Goal: Find specific page/section: Find specific page/section

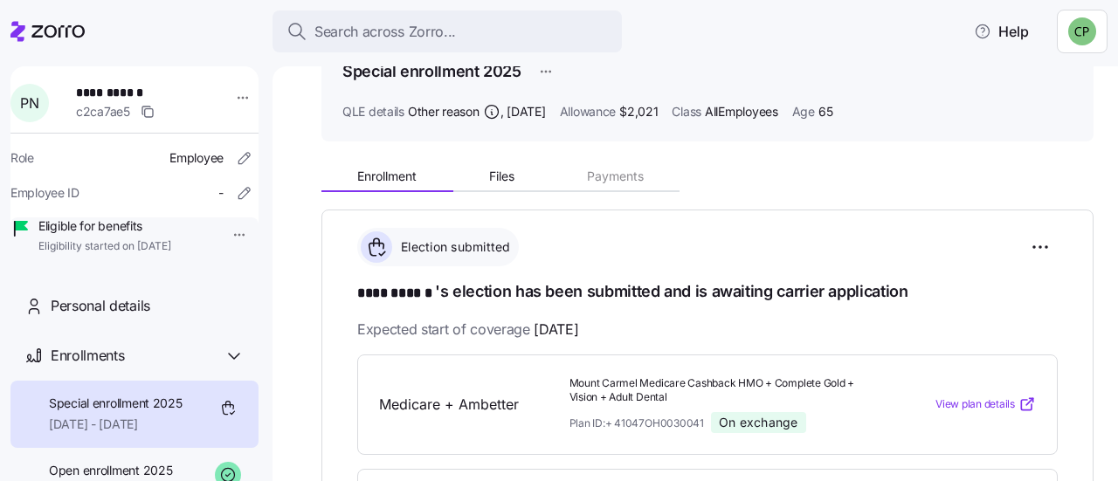
scroll to position [154, 0]
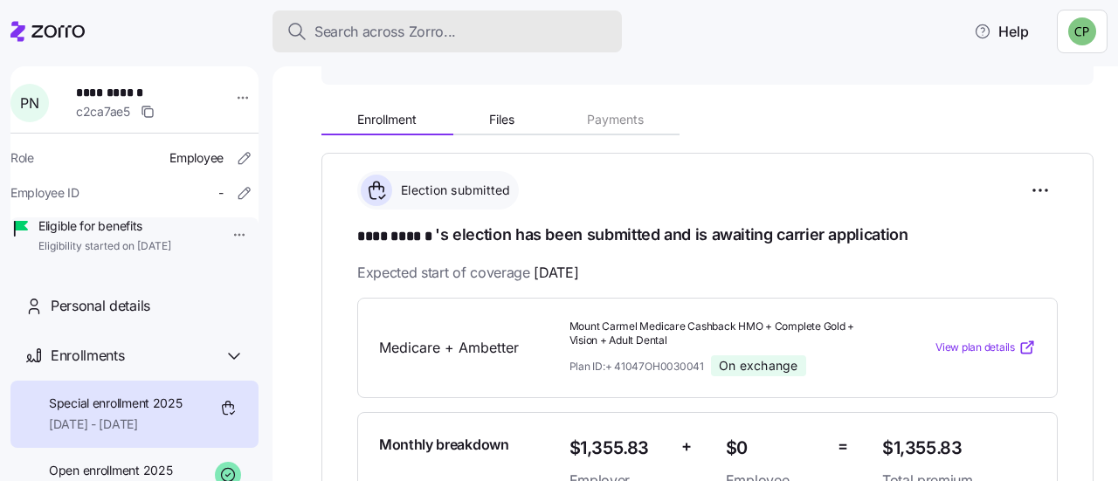
click at [366, 30] on span "Search across Zorro..." at bounding box center [385, 32] width 142 height 22
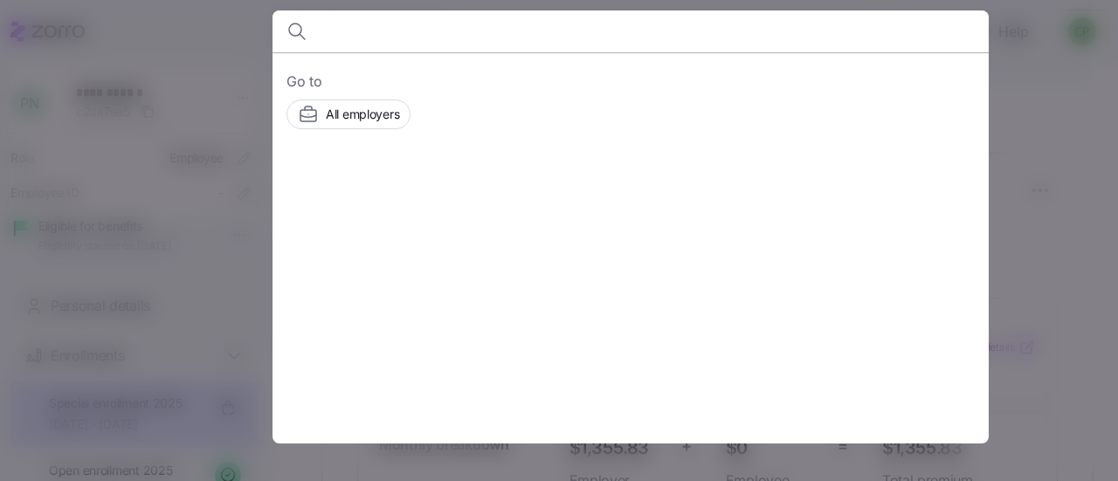
click at [400, 62] on div "Go to All employers Use Ctrl + B for quick search" at bounding box center [631, 275] width 716 height 447
click at [376, 30] on input at bounding box center [544, 31] width 447 height 42
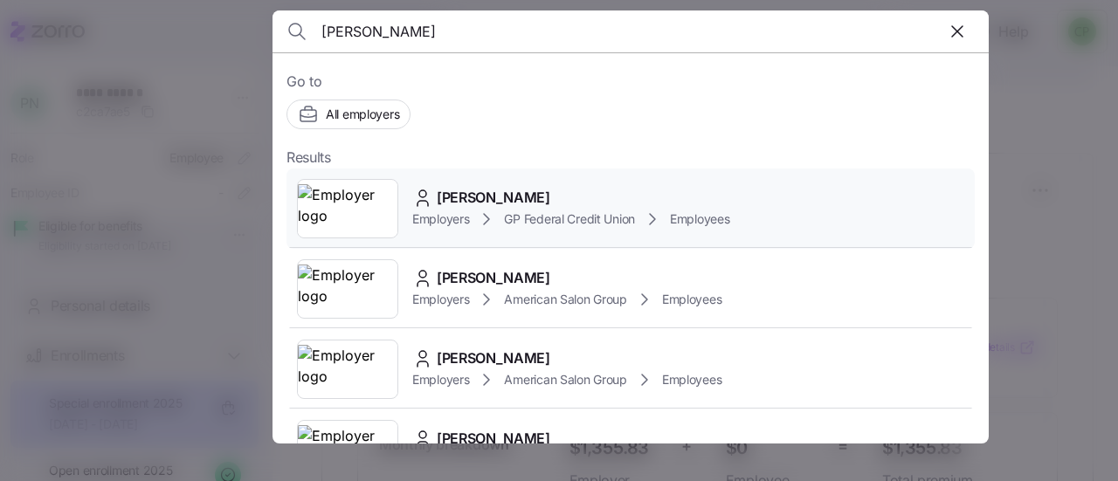
type input "[PERSON_NAME]"
click at [480, 221] on icon at bounding box center [486, 219] width 21 height 21
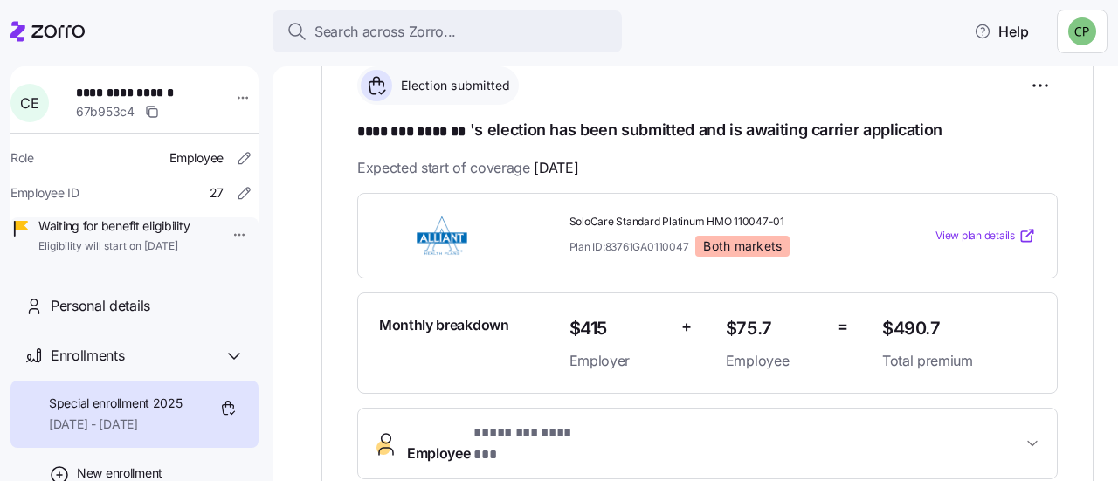
scroll to position [335, 0]
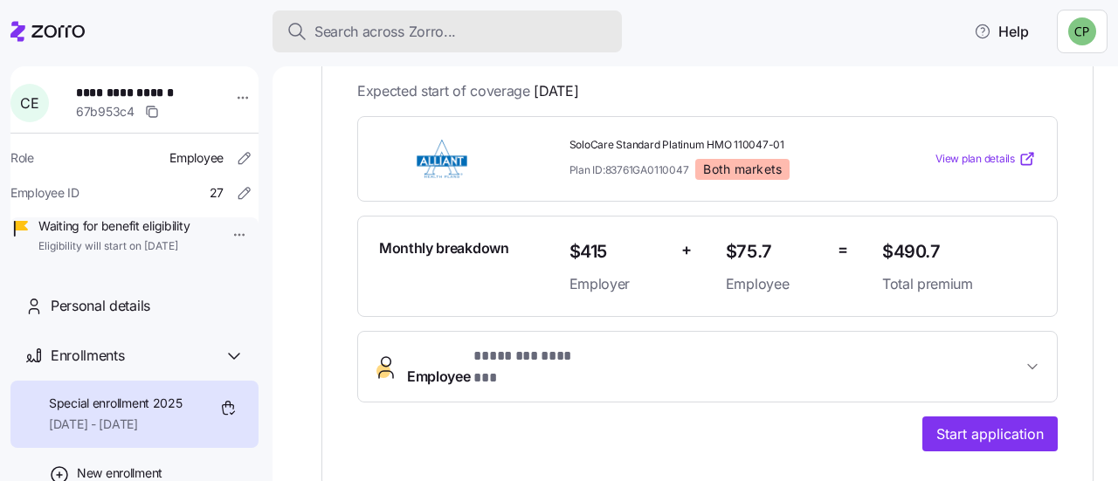
click at [369, 25] on span "Search across Zorro..." at bounding box center [385, 32] width 142 height 22
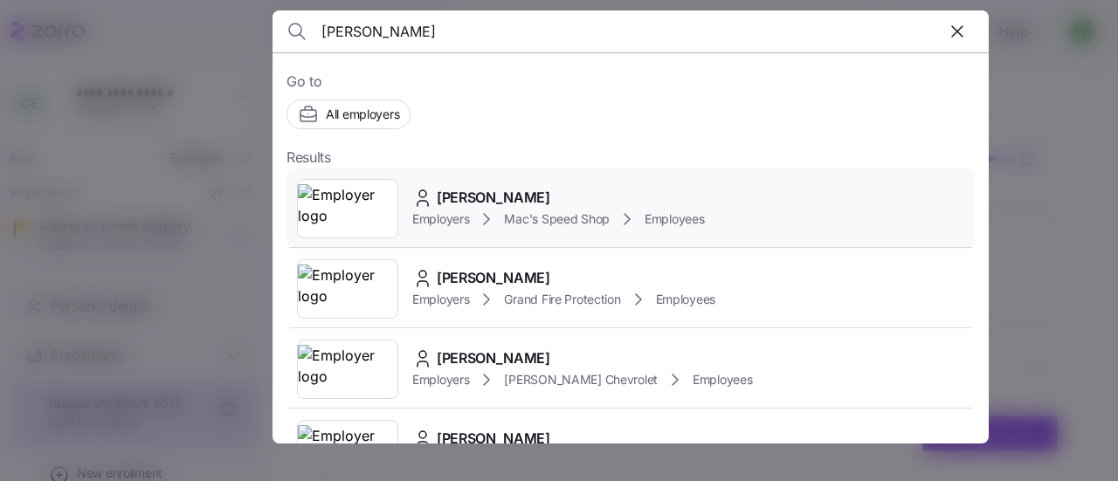
type input "[PERSON_NAME]"
click at [512, 214] on span "Mac's Speed Shop" at bounding box center [557, 219] width 106 height 17
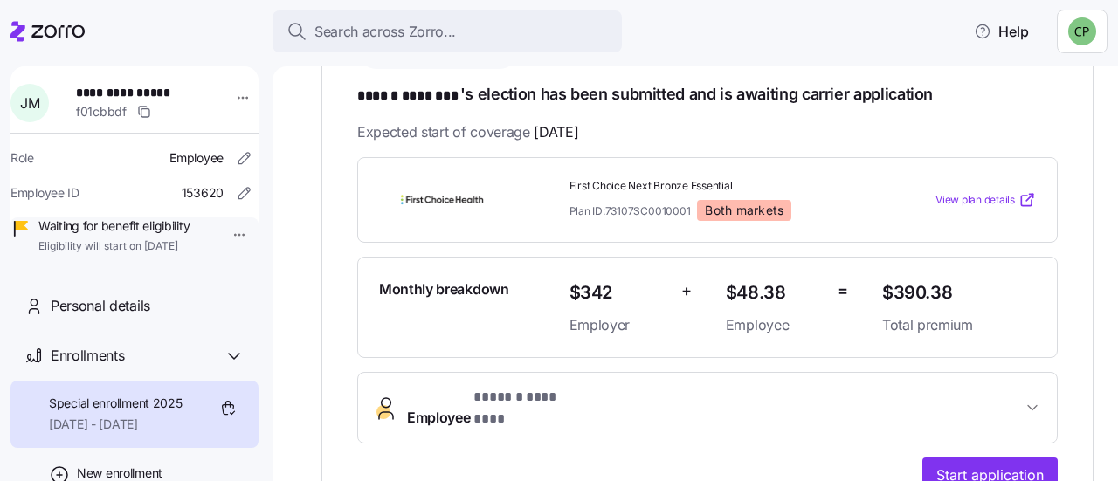
scroll to position [296, 0]
